Goal: Navigation & Orientation: Find specific page/section

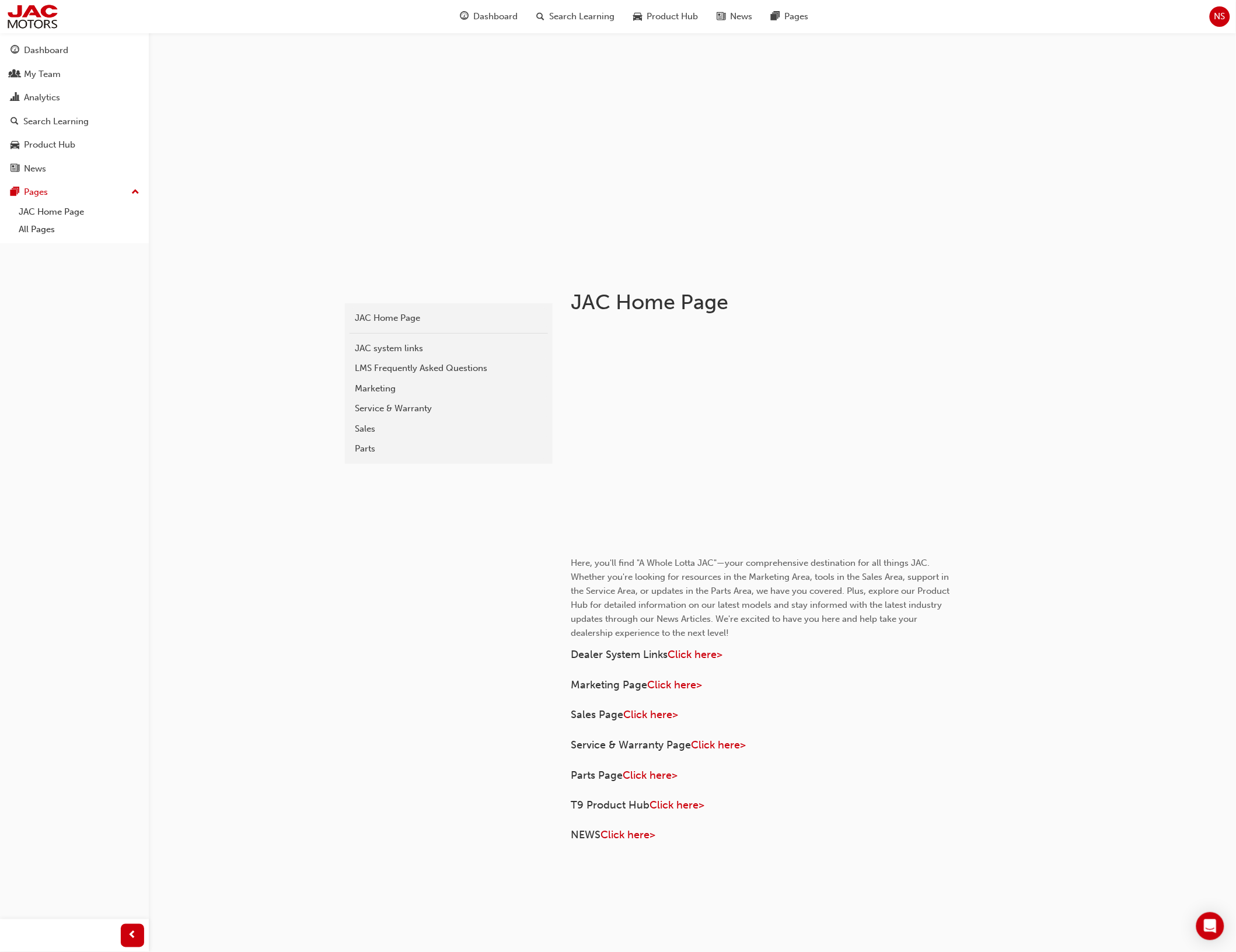
click at [415, 414] on div "Service & Warranty" at bounding box center [449, 408] width 187 height 13
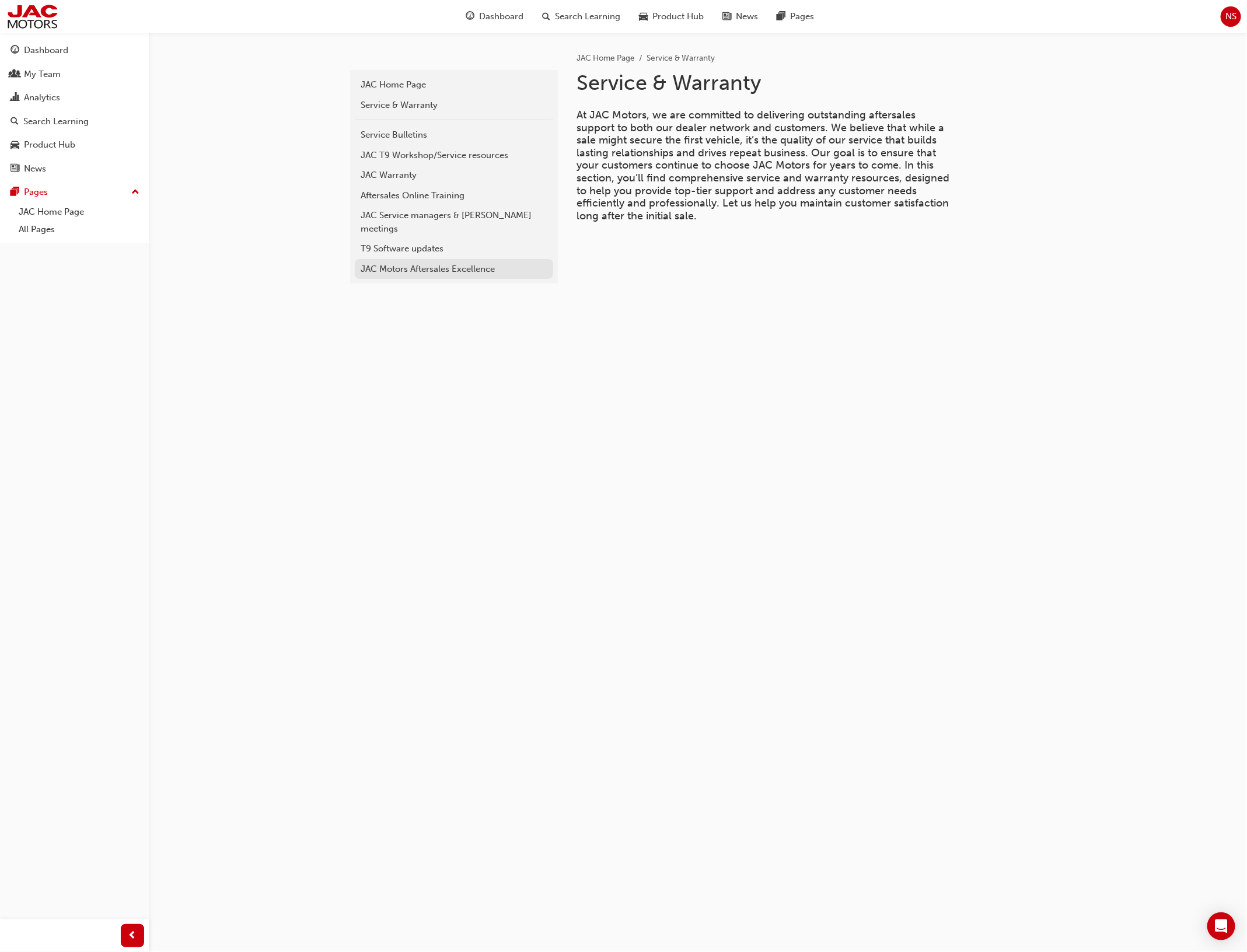
click at [435, 262] on div "JAC Motors Aftersales Excellence" at bounding box center [454, 269] width 187 height 13
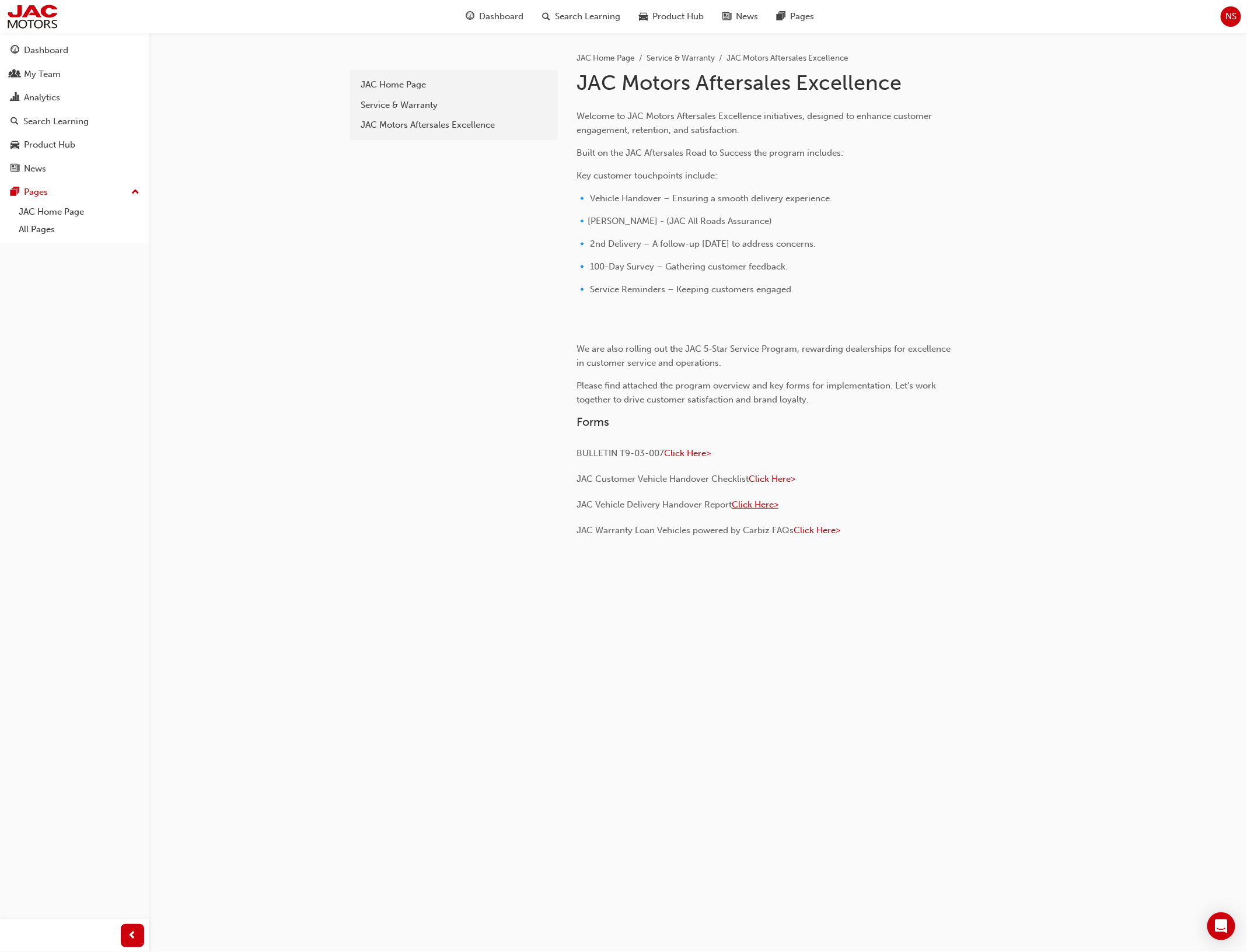
click at [763, 510] on span "Click Here>" at bounding box center [754, 504] width 46 height 10
click at [690, 459] on span "Click Here>" at bounding box center [687, 452] width 46 height 10
